Goal: Information Seeking & Learning: Learn about a topic

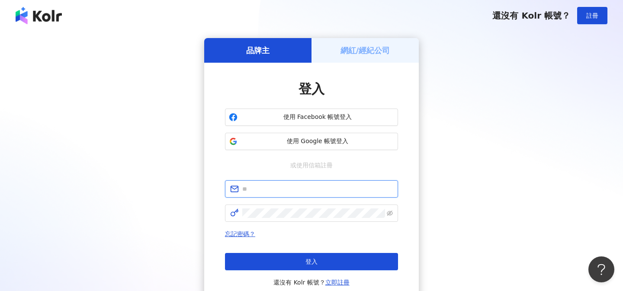
type input "**********"
click at [354, 48] on h5 "網紅/經紀公司" at bounding box center [365, 50] width 50 height 11
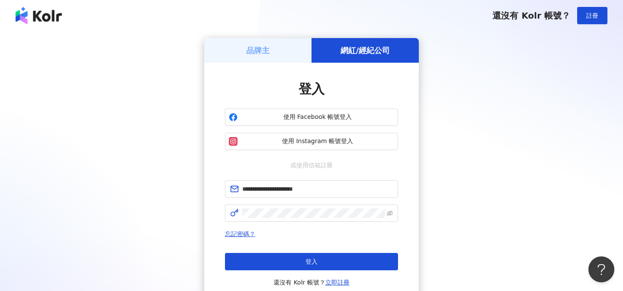
click at [293, 56] on div "品牌主" at bounding box center [257, 50] width 107 height 25
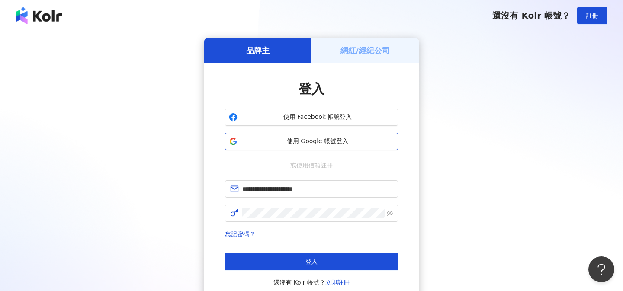
click at [305, 138] on span "使用 Google 帳號登入" at bounding box center [317, 141] width 153 height 9
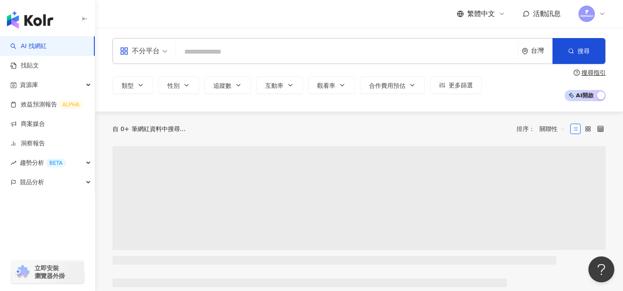
type input "**********"
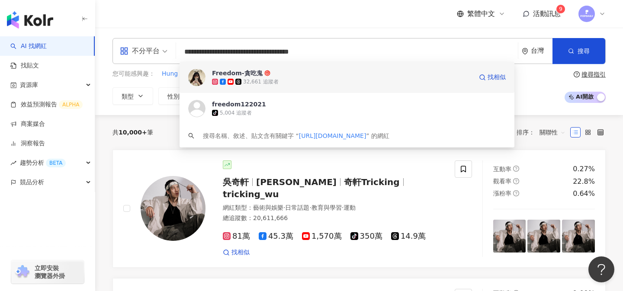
click at [304, 74] on span "Freedom-貪吃鬼" at bounding box center [342, 73] width 260 height 9
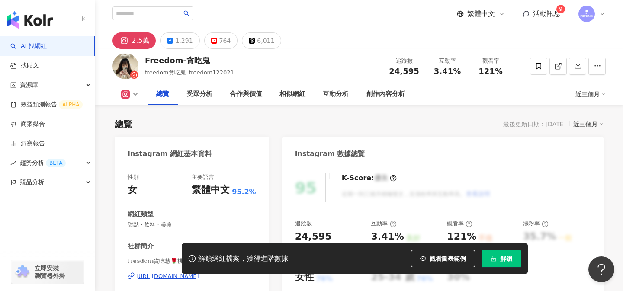
scroll to position [57, 0]
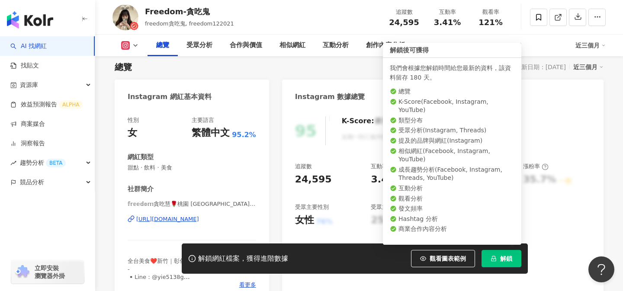
click at [509, 261] on span "解鎖" at bounding box center [506, 258] width 12 height 7
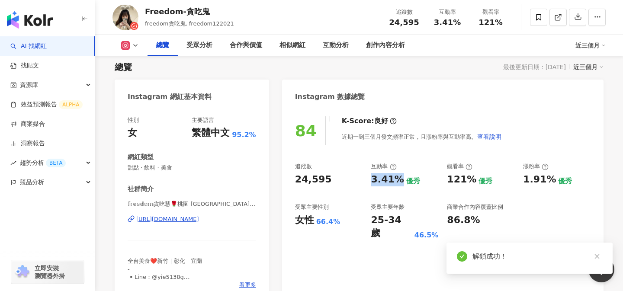
drag, startPoint x: 372, startPoint y: 180, endPoint x: 397, endPoint y: 181, distance: 24.2
click at [397, 181] on div "3.41%" at bounding box center [387, 179] width 33 height 13
copy div "3.41%"
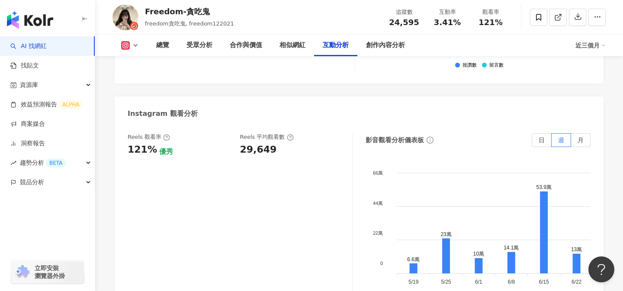
scroll to position [1971, 0]
drag, startPoint x: 241, startPoint y: 148, endPoint x: 282, endPoint y: 148, distance: 41.1
click at [281, 148] on div "29,649" at bounding box center [292, 149] width 104 height 13
copy div "29,649"
